Goal: Task Accomplishment & Management: Use online tool/utility

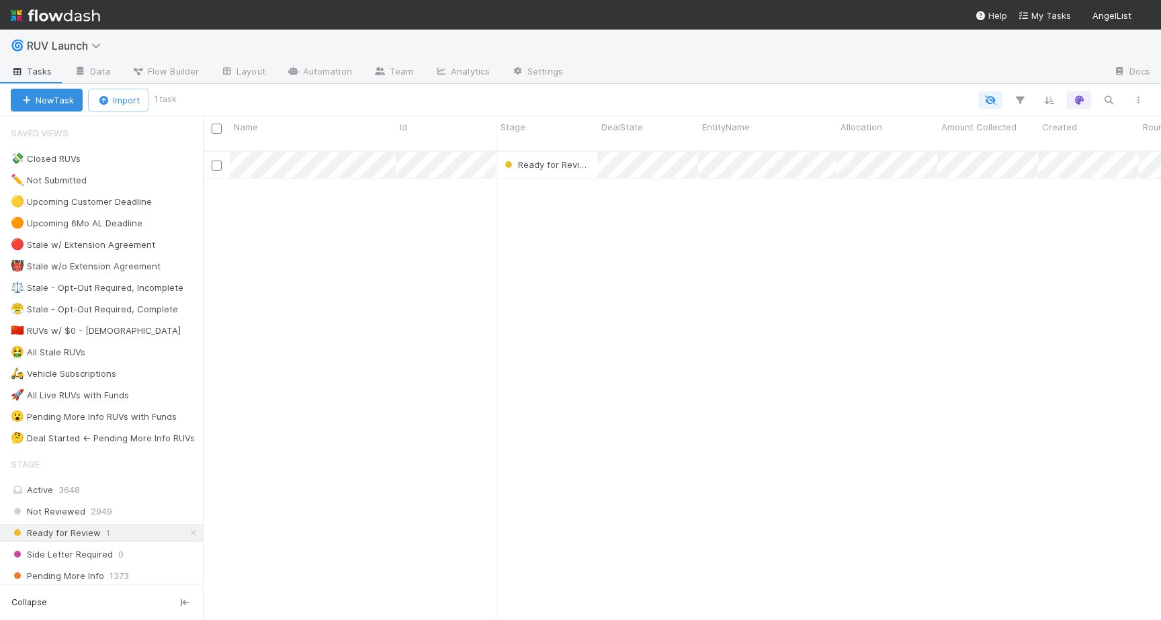
scroll to position [0, 1]
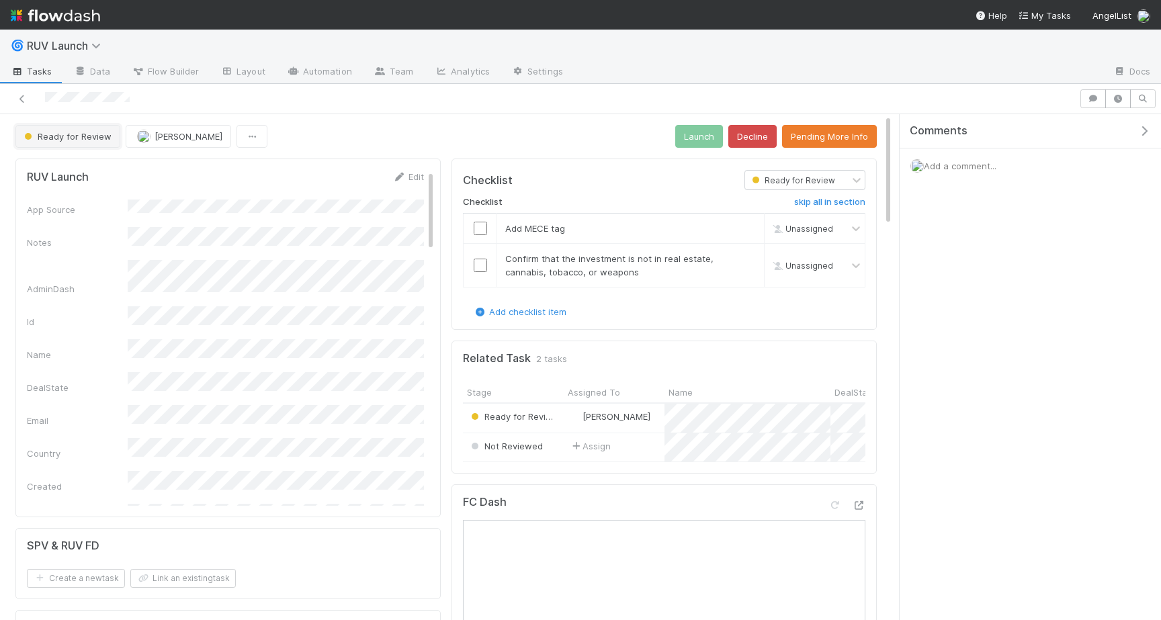
click at [75, 140] on span "Ready for Review" at bounding box center [66, 136] width 90 height 11
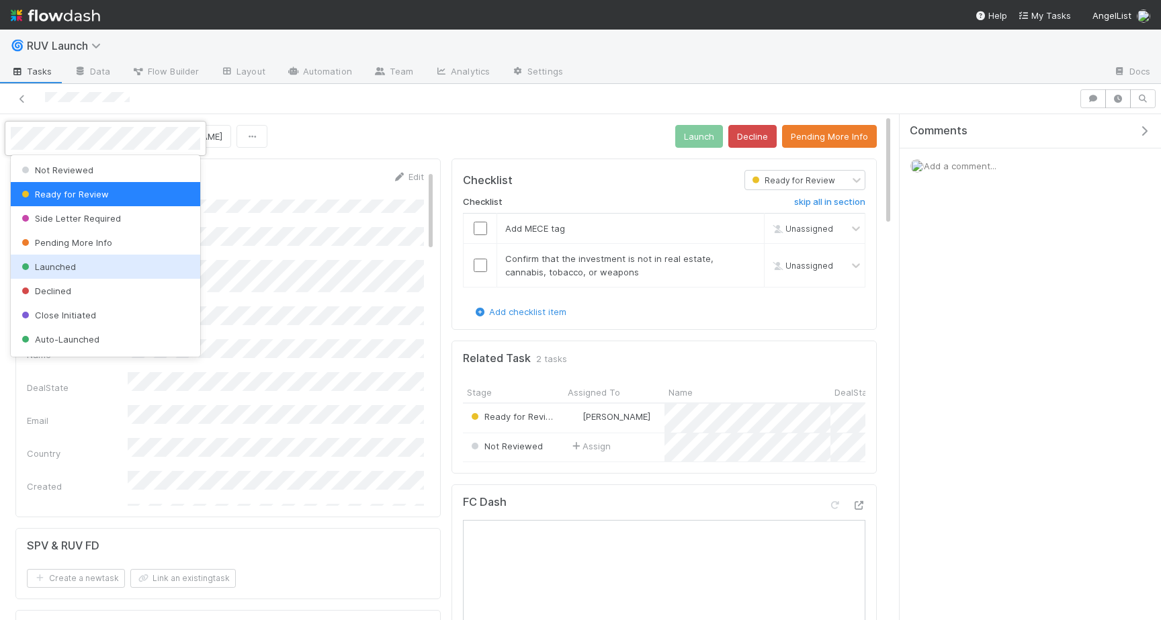
click at [155, 268] on div "Launched" at bounding box center [105, 267] width 189 height 24
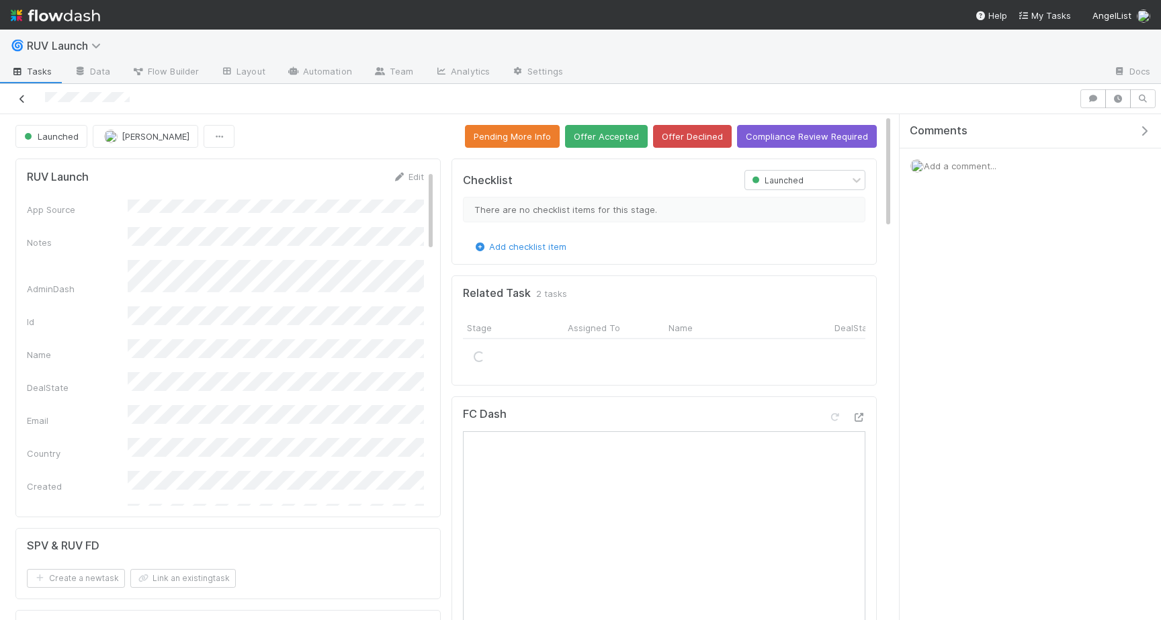
click at [24, 99] on icon at bounding box center [21, 99] width 13 height 9
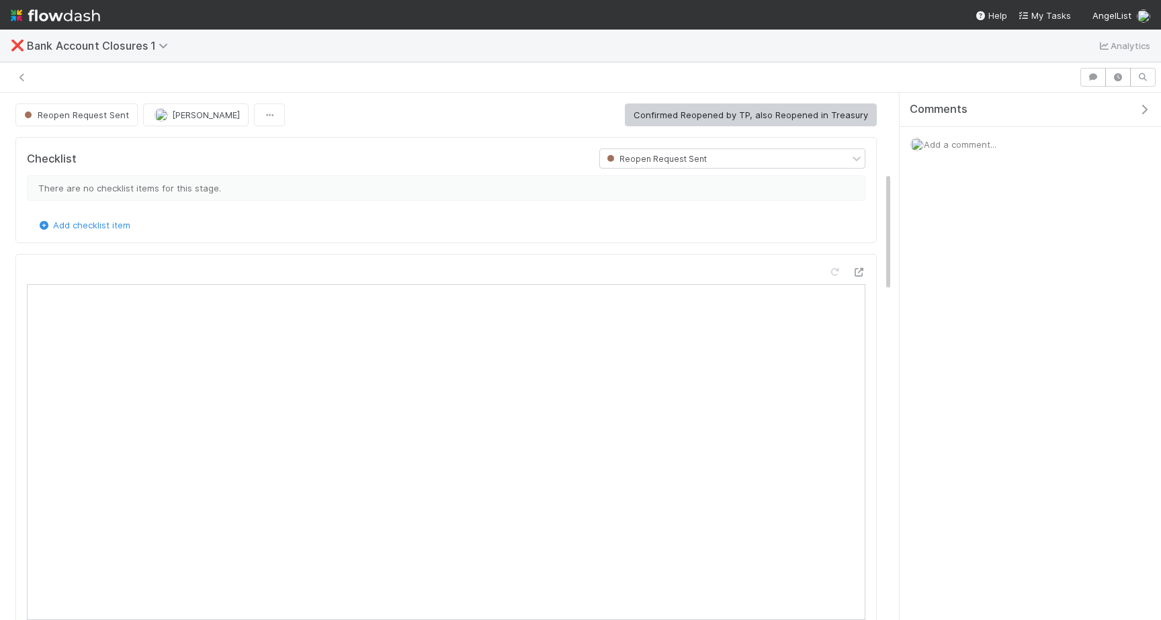
scroll to position [349, 0]
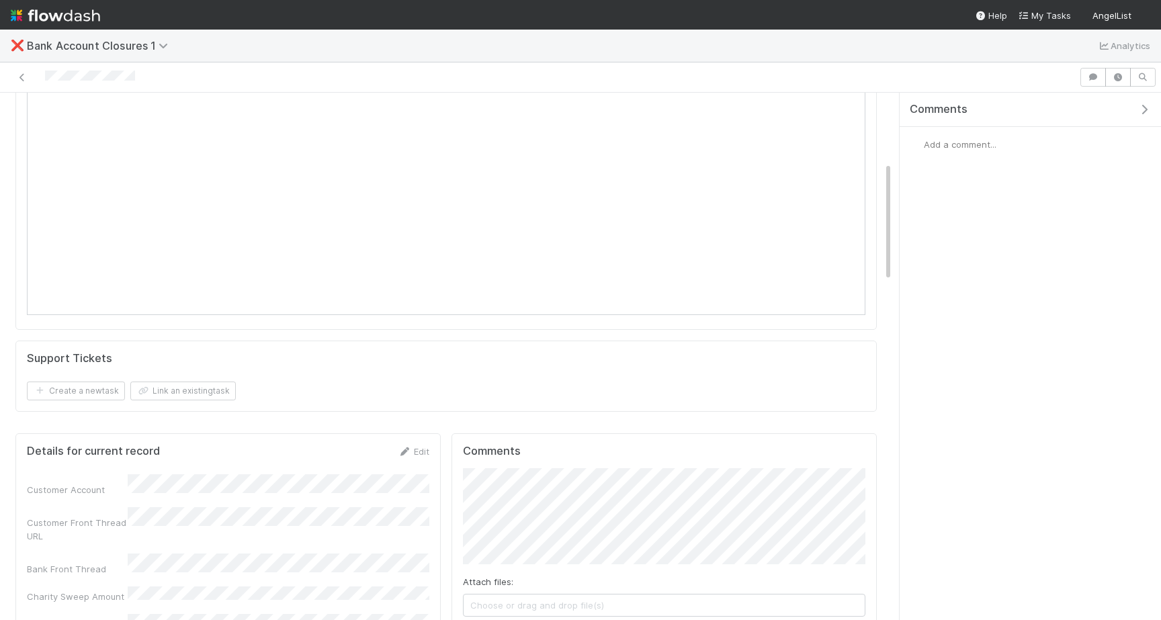
scroll to position [192, 0]
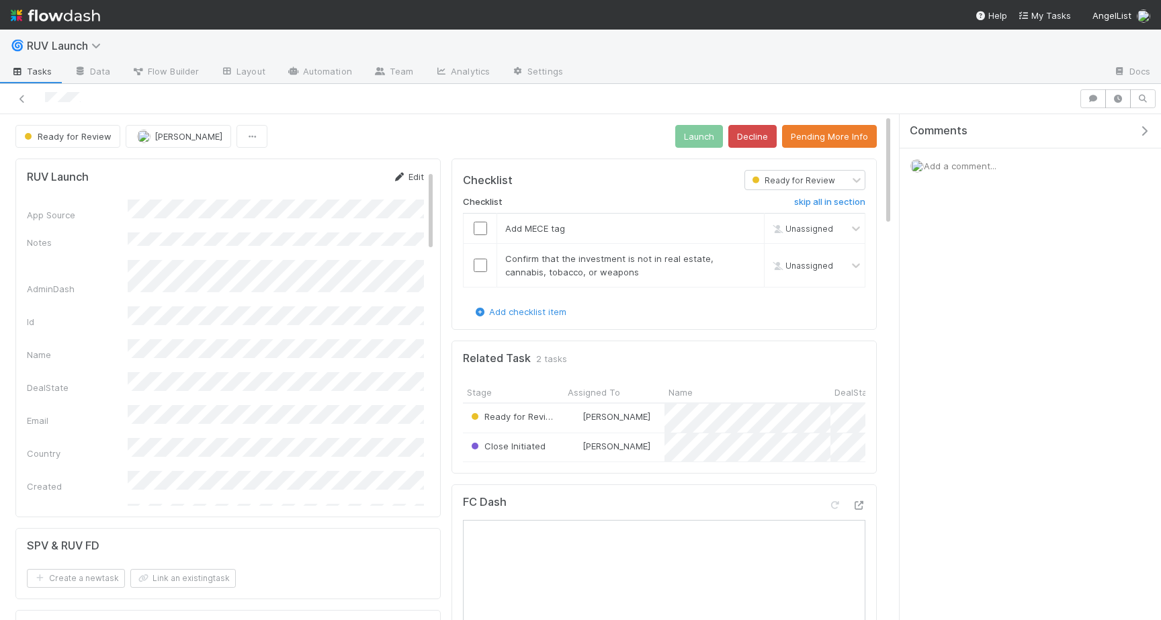
click at [406, 178] on link "Edit" at bounding box center [408, 176] width 32 height 11
click at [364, 163] on div "RUV Launch Save Cancel App Source Notes AdminDash Id * Name DealState Email Cou…" at bounding box center [227, 338] width 425 height 359
click at [361, 175] on button "Save" at bounding box center [352, 181] width 38 height 23
click at [492, 235] on td at bounding box center [481, 229] width 34 height 30
click at [483, 231] on input "checkbox" at bounding box center [480, 228] width 13 height 13
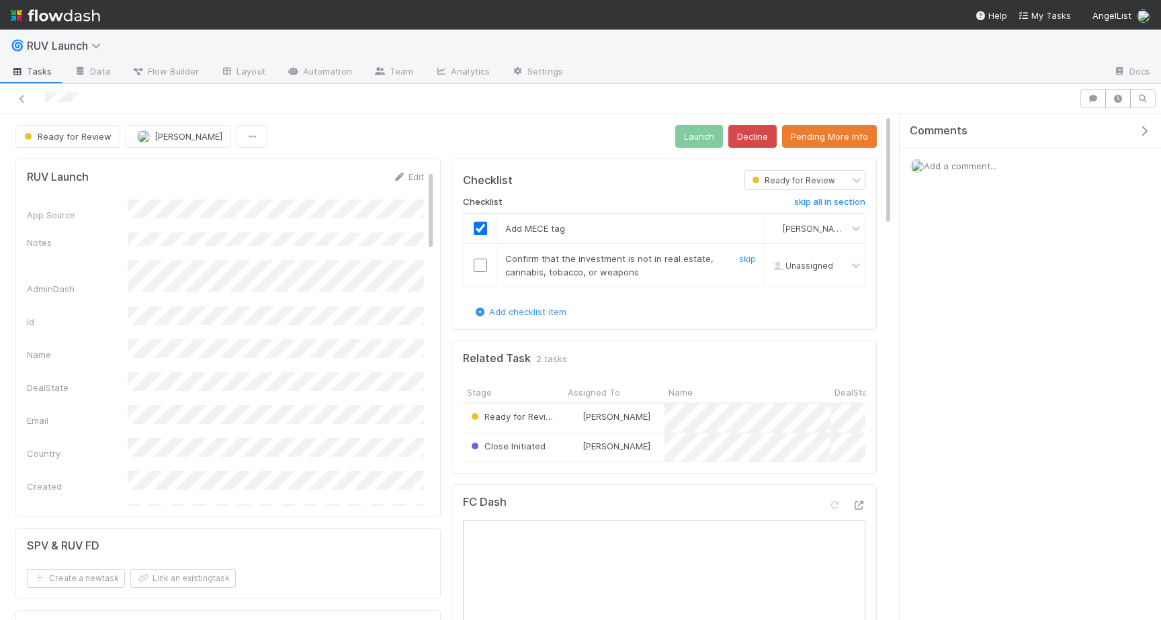
click at [481, 259] on input "checkbox" at bounding box center [480, 265] width 13 height 13
click at [709, 132] on button "Launch" at bounding box center [699, 136] width 48 height 23
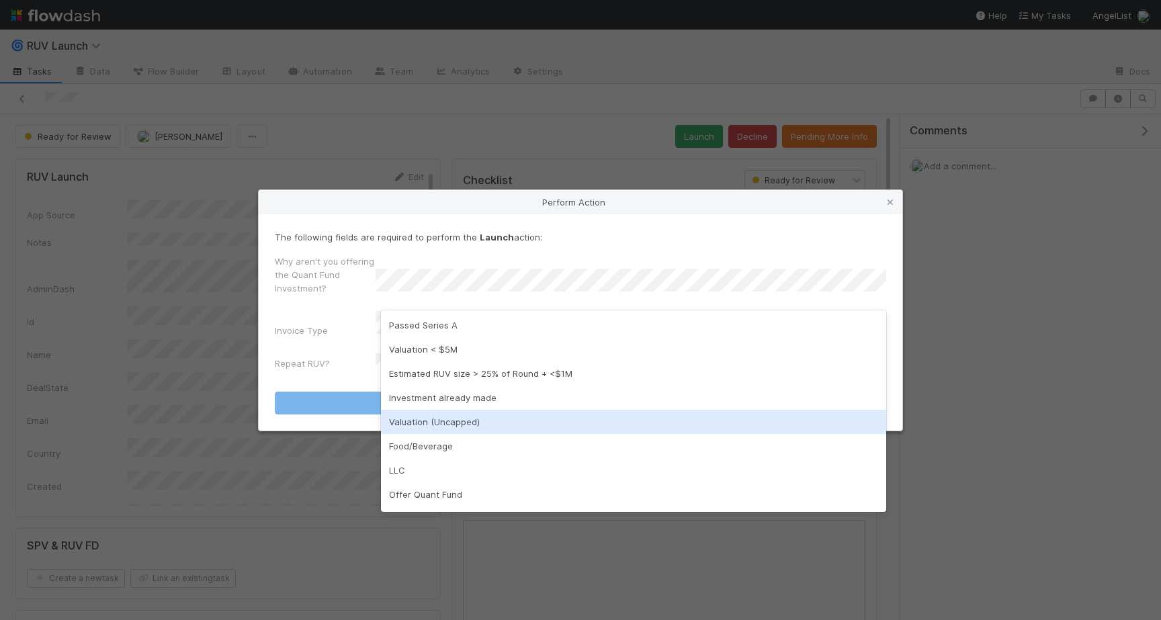
scroll to position [21, 0]
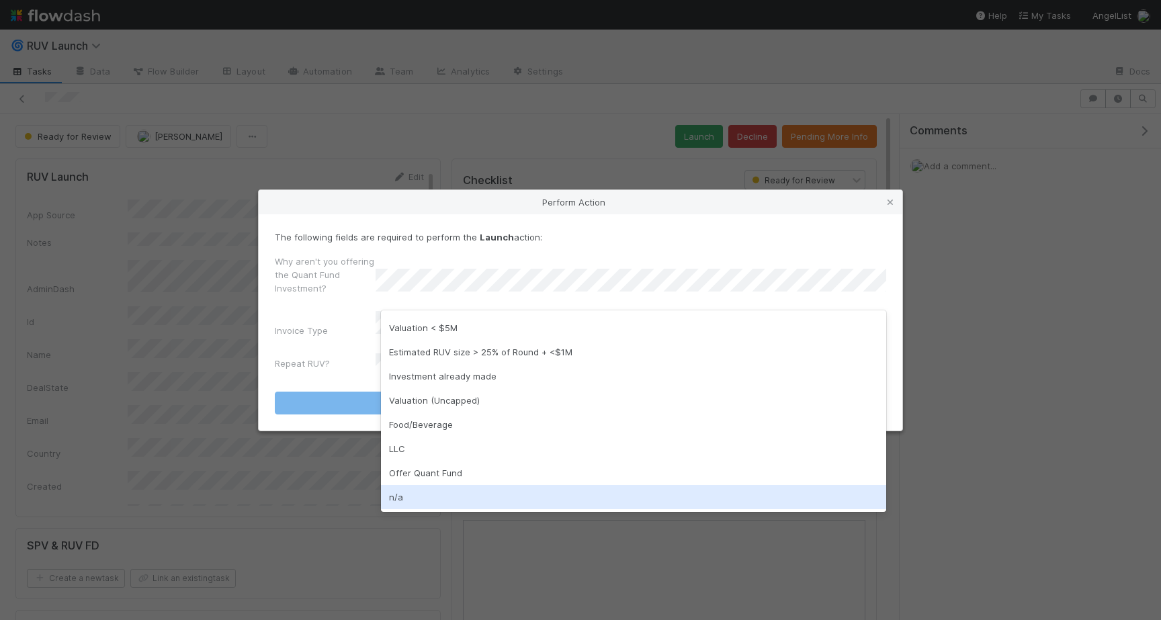
click at [400, 488] on div "n/a" at bounding box center [633, 497] width 505 height 24
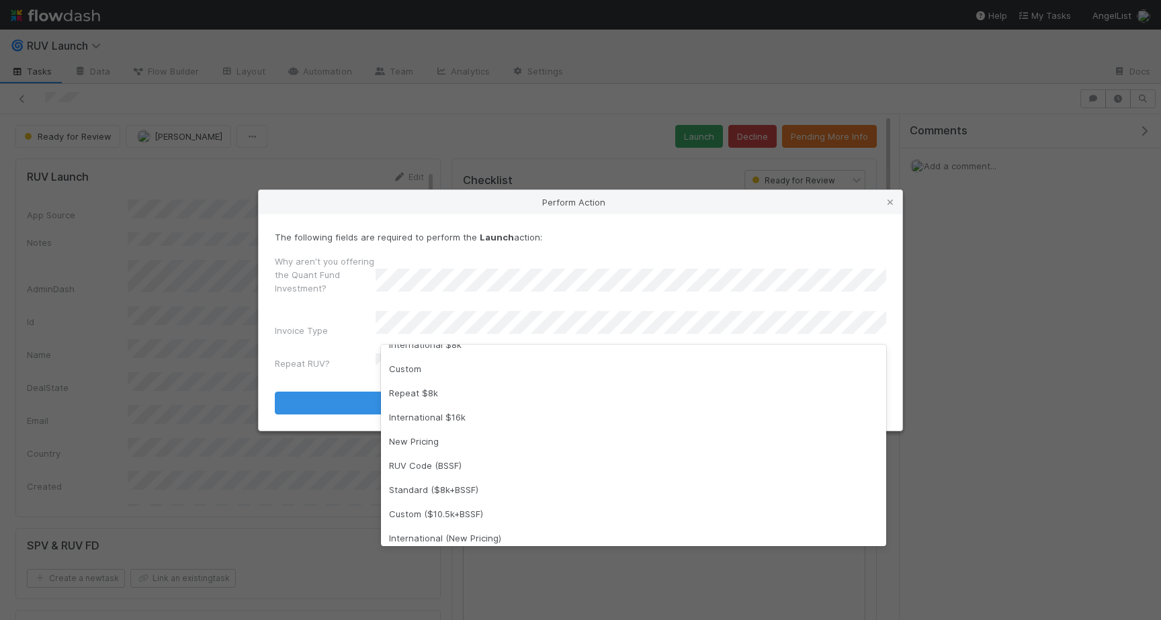
scroll to position [191, 0]
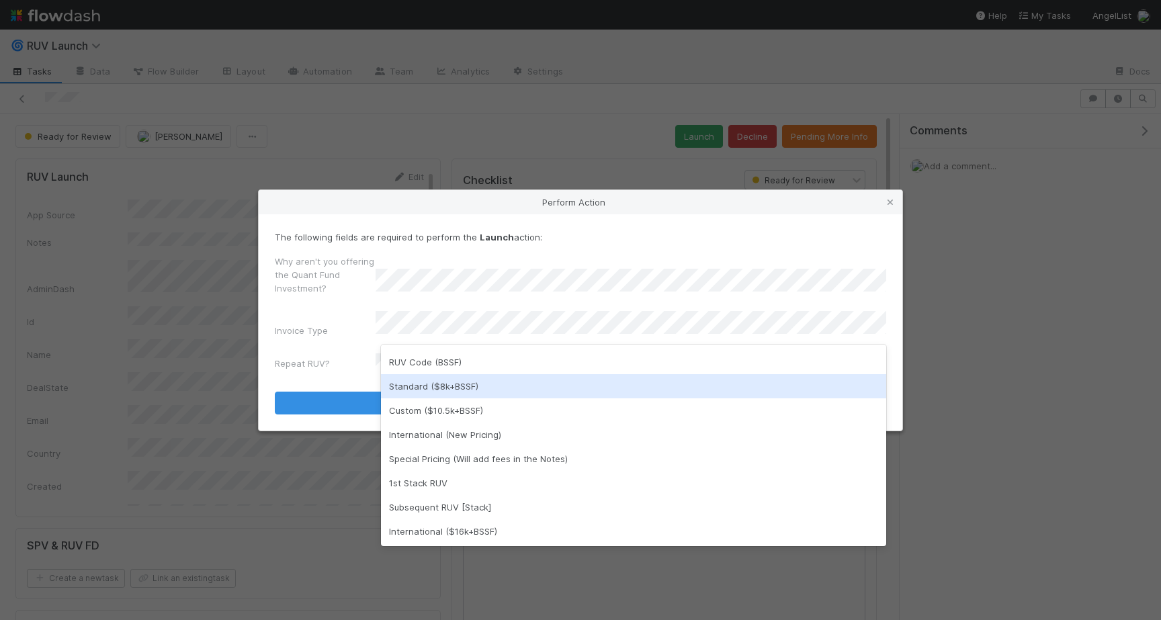
click at [464, 390] on div "Standard ($8k+BSSF)" at bounding box center [633, 386] width 505 height 24
click at [347, 371] on form "The following fields are required to perform the Launch action: Why aren't you …" at bounding box center [580, 322] width 611 height 184
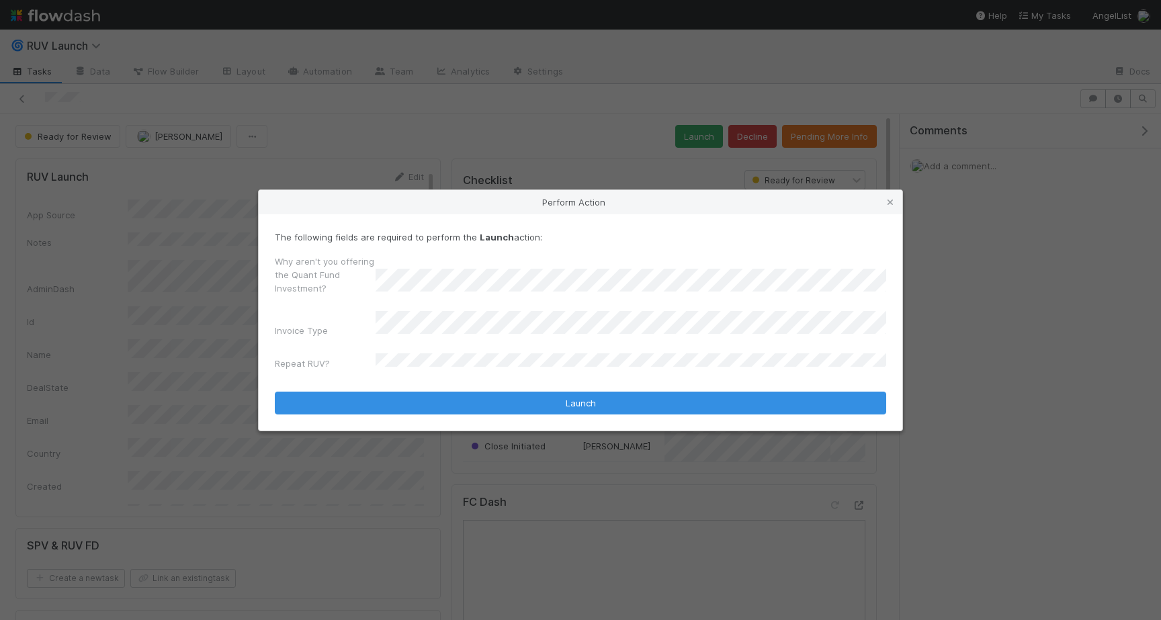
click at [537, 369] on form "The following fields are required to perform the Launch action: Why aren't you …" at bounding box center [580, 322] width 611 height 184
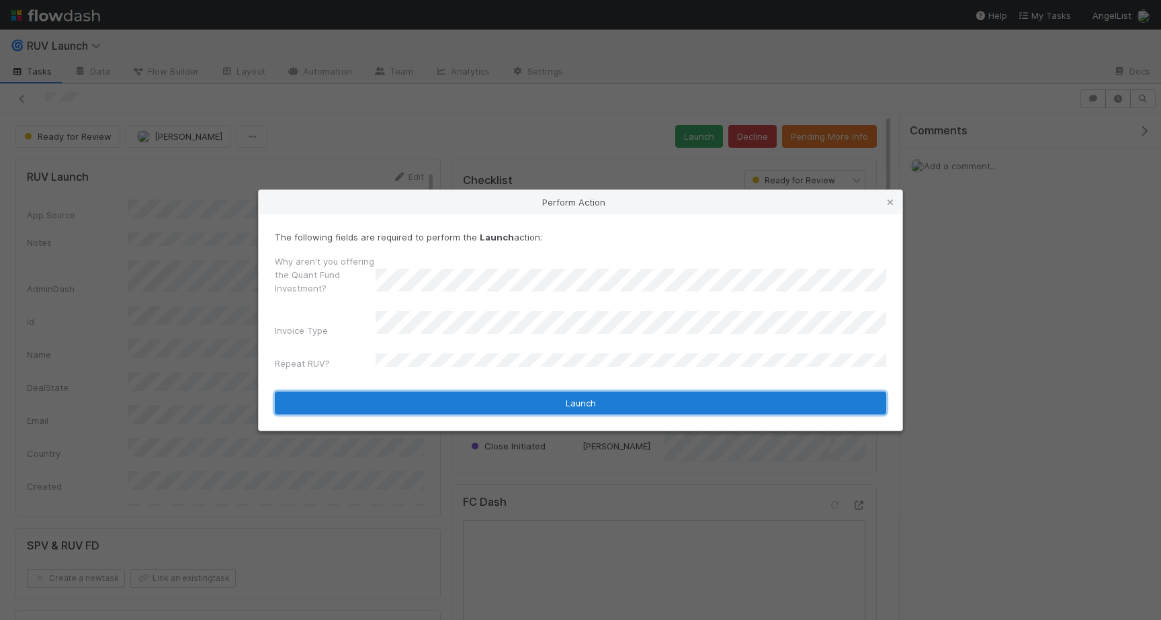
click at [506, 401] on button "Launch" at bounding box center [580, 403] width 611 height 23
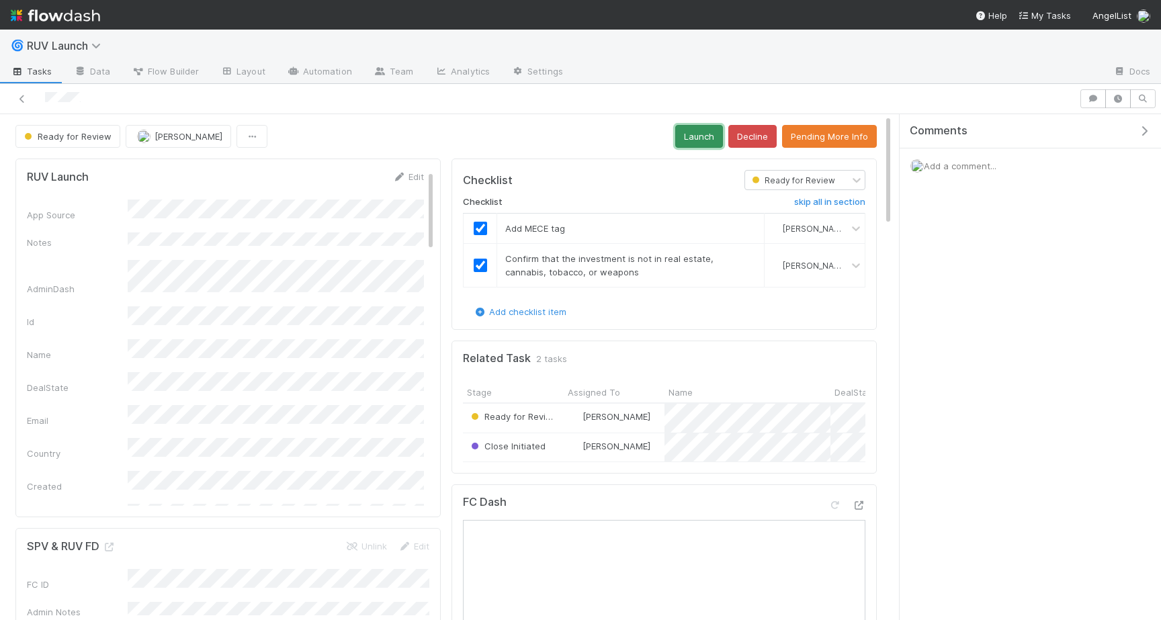
click at [704, 130] on button "Launch" at bounding box center [699, 136] width 48 height 23
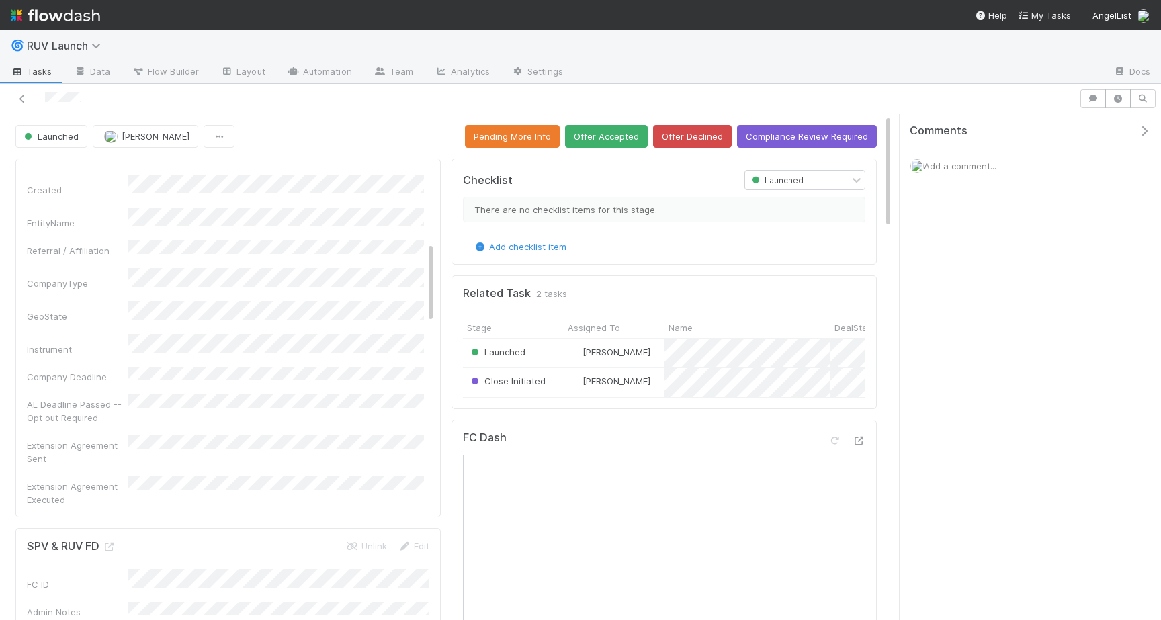
scroll to position [297, 0]
